Goal: Transaction & Acquisition: Subscribe to service/newsletter

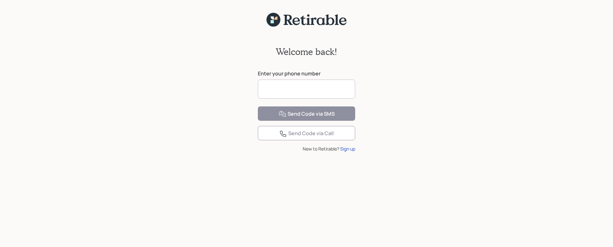
click at [276, 89] on input at bounding box center [306, 89] width 97 height 19
type input "**********"
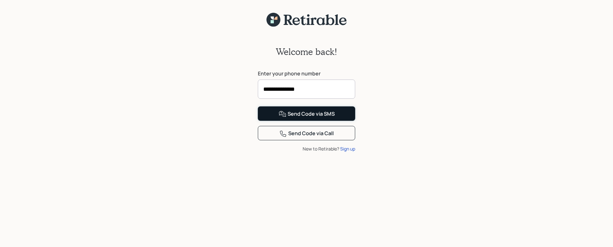
click at [309, 118] on div "Send Code via SMS" at bounding box center [306, 114] width 56 height 8
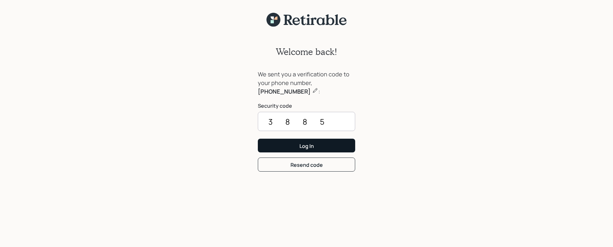
type input "3885"
click at [326, 144] on button "Log In" at bounding box center [306, 146] width 97 height 14
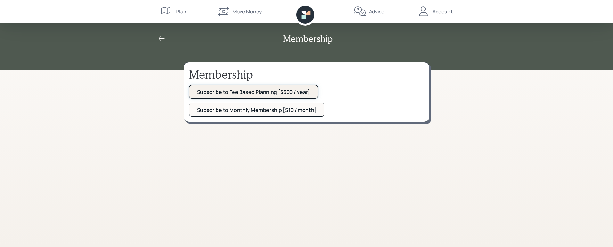
click at [251, 89] on div "Subscribe to Fee Based Planning [$500 / year]" at bounding box center [253, 92] width 113 height 7
click at [438, 13] on div "Account" at bounding box center [442, 12] width 20 height 8
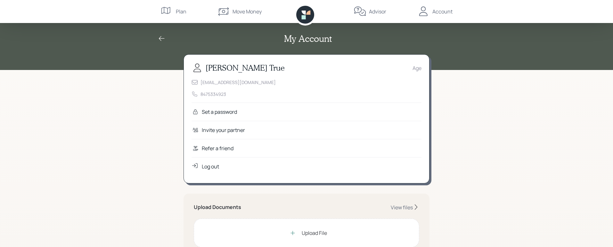
click at [216, 163] on div "Log out" at bounding box center [210, 167] width 17 height 8
